Goal: Information Seeking & Learning: Learn about a topic

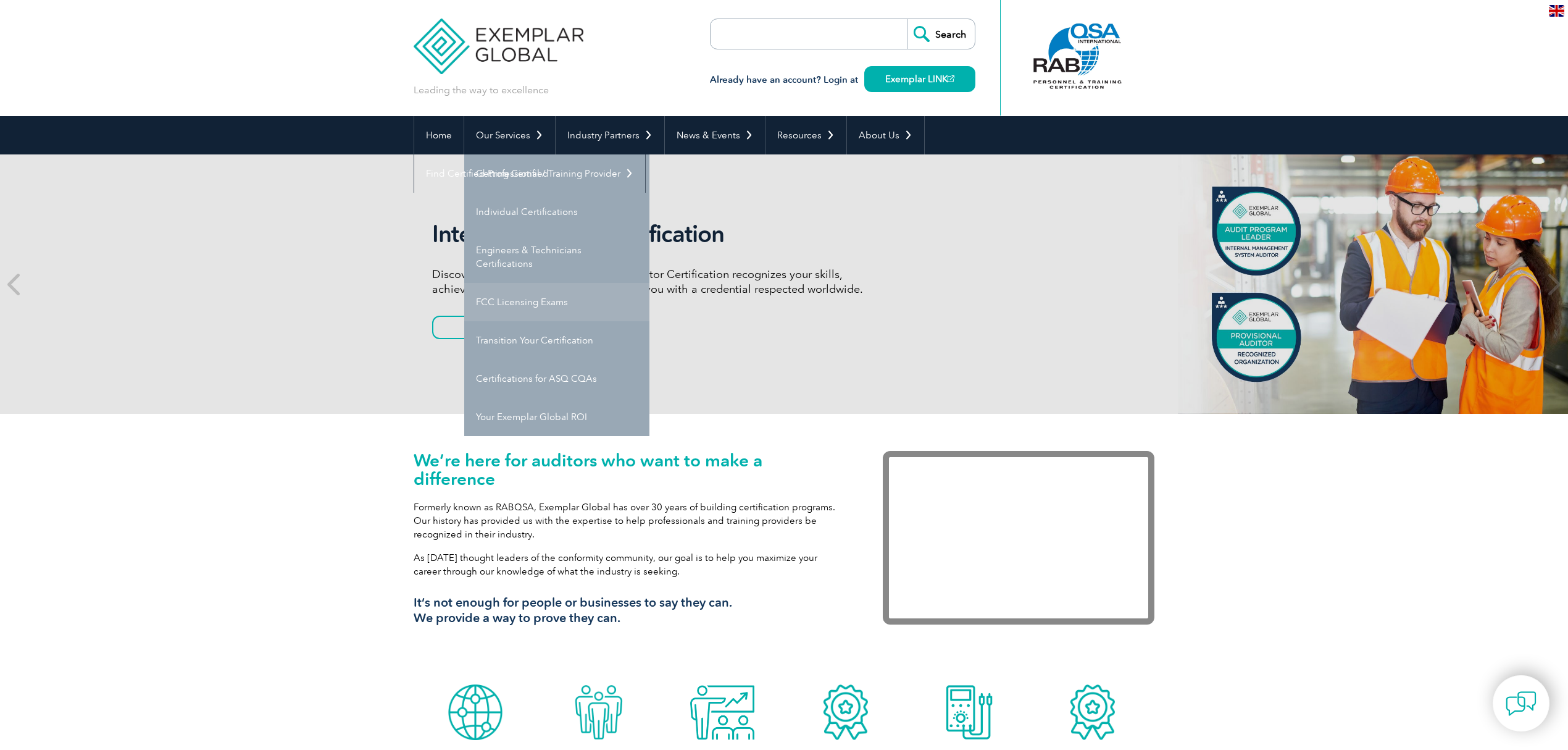
click at [516, 296] on link "FCC Licensing Exams" at bounding box center [556, 302] width 185 height 38
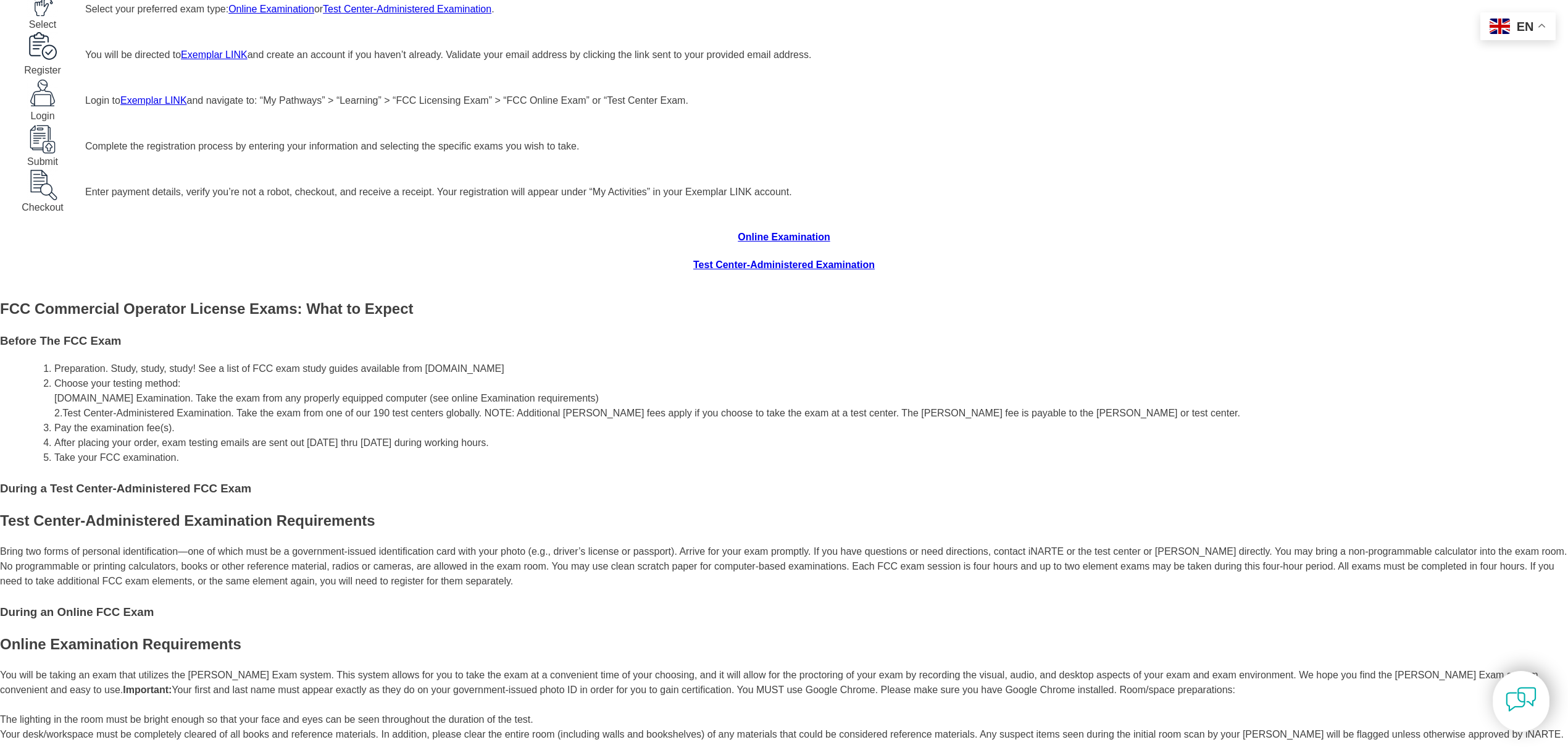
scroll to position [905, 0]
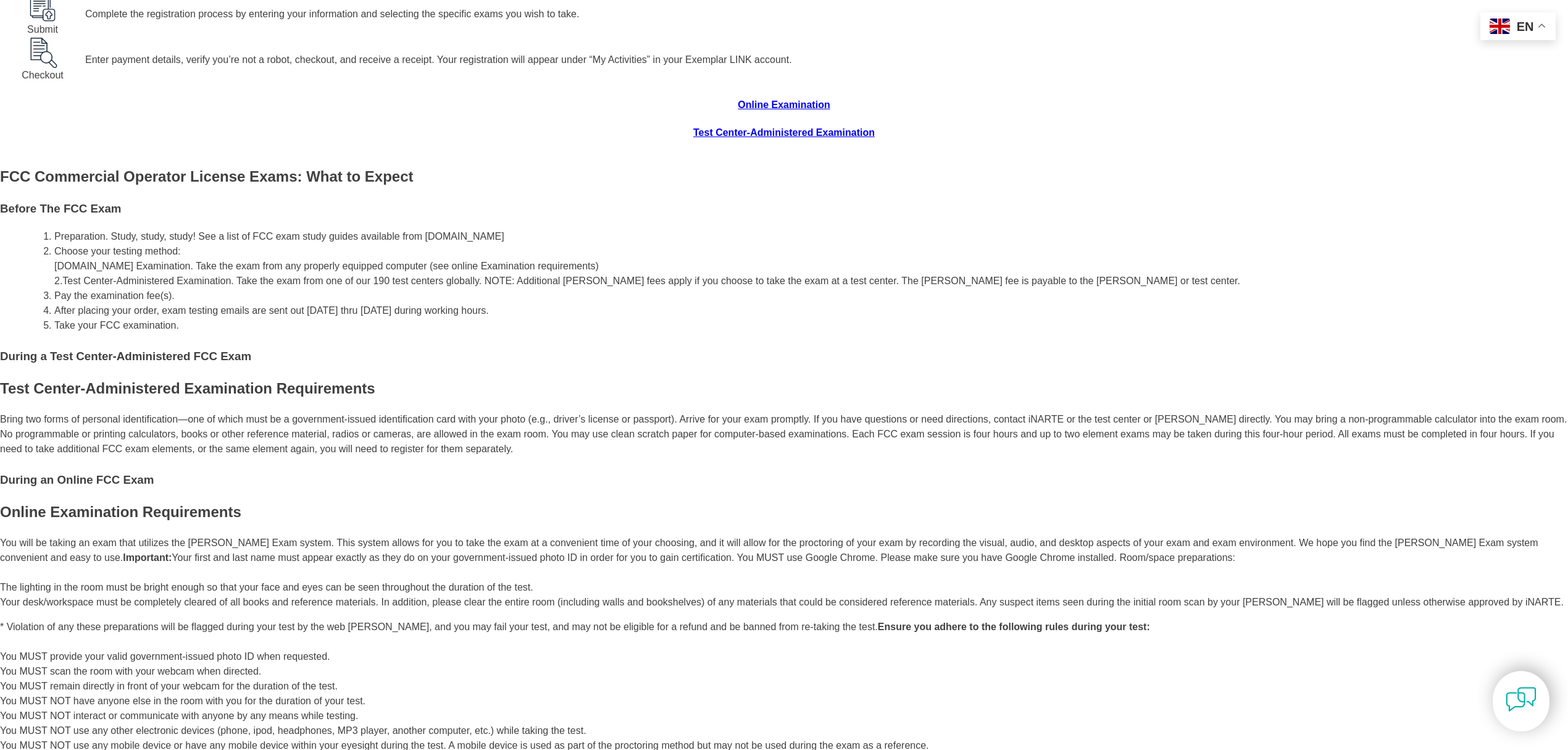
click at [738, 110] on link "Online Examination" at bounding box center [784, 105] width 92 height 10
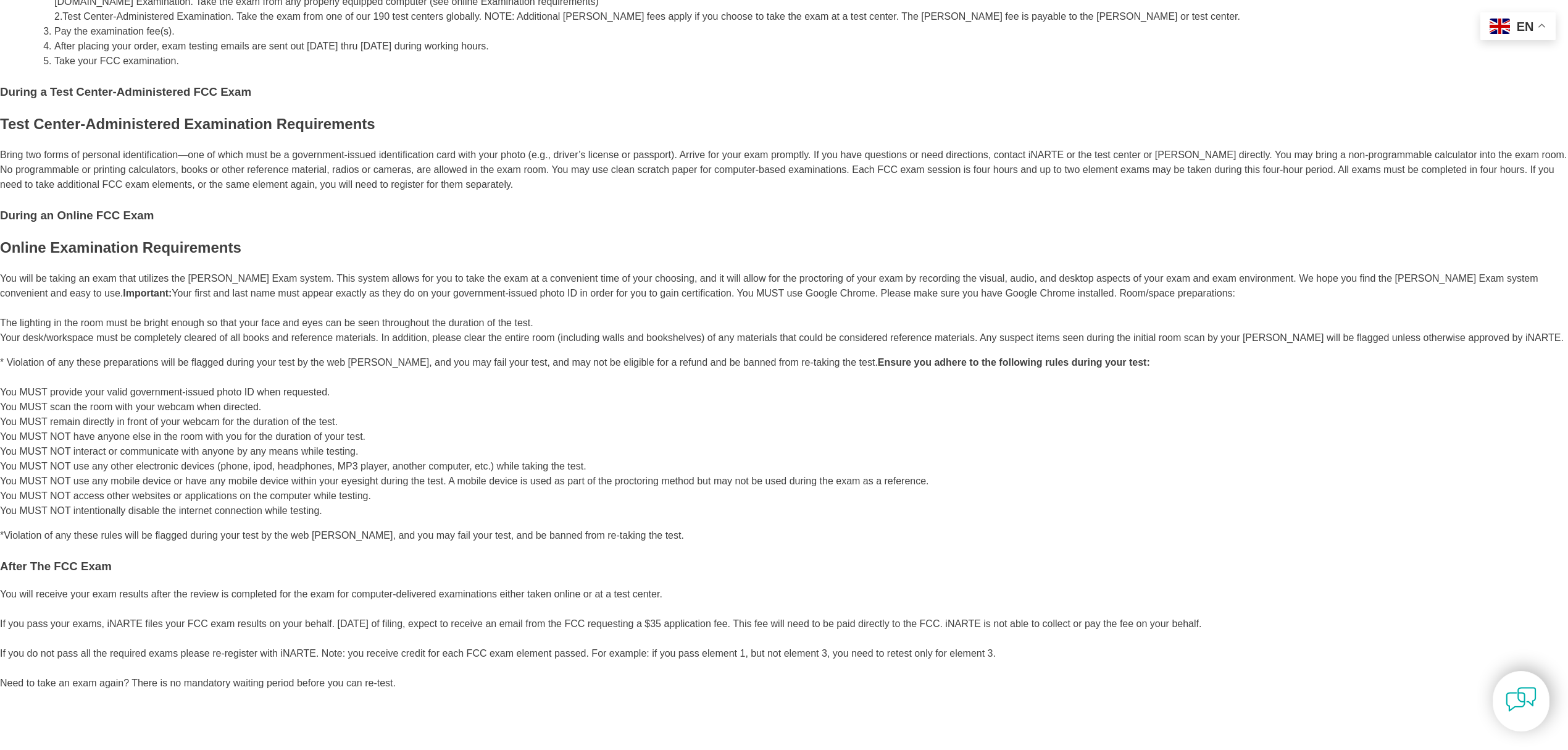
scroll to position [1071, 0]
